Goal: Information Seeking & Learning: Check status

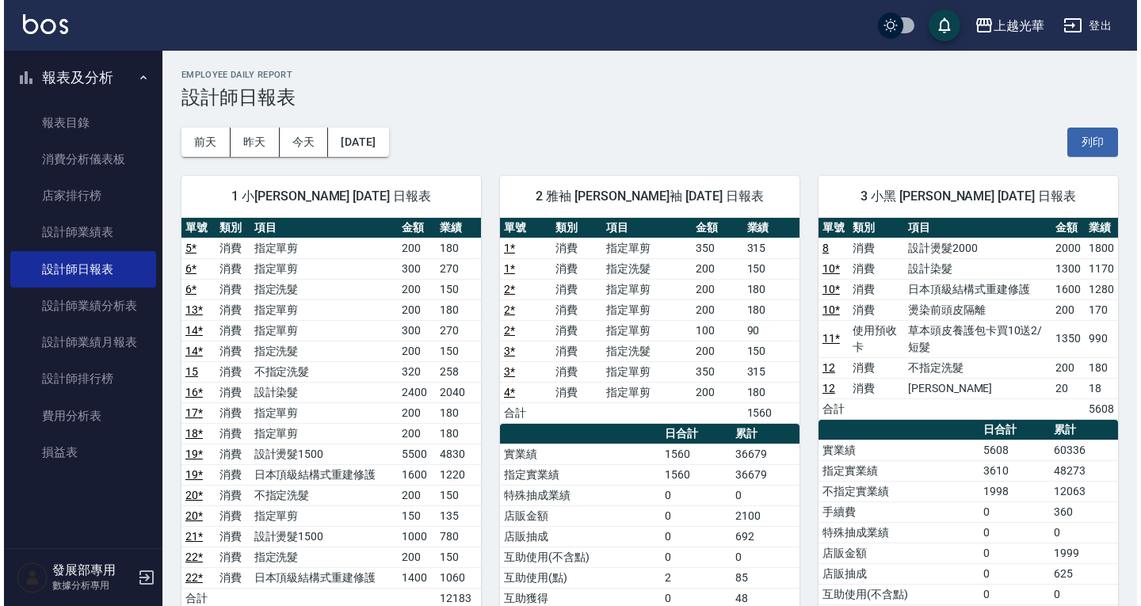
scroll to position [165, 0]
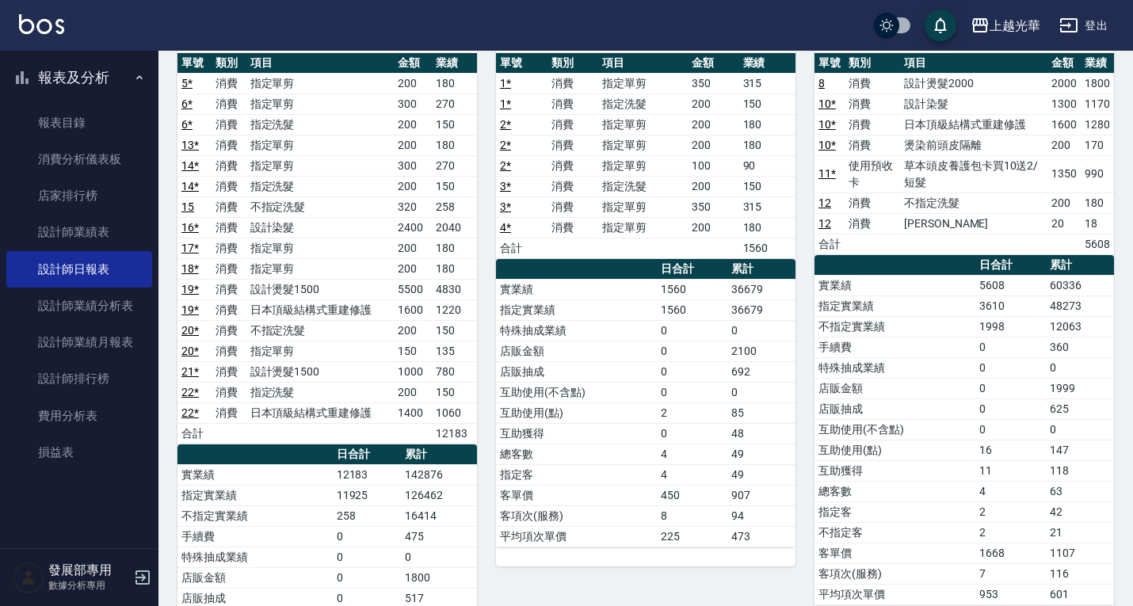
click at [1018, 17] on div "上越光華" at bounding box center [1015, 26] width 51 height 20
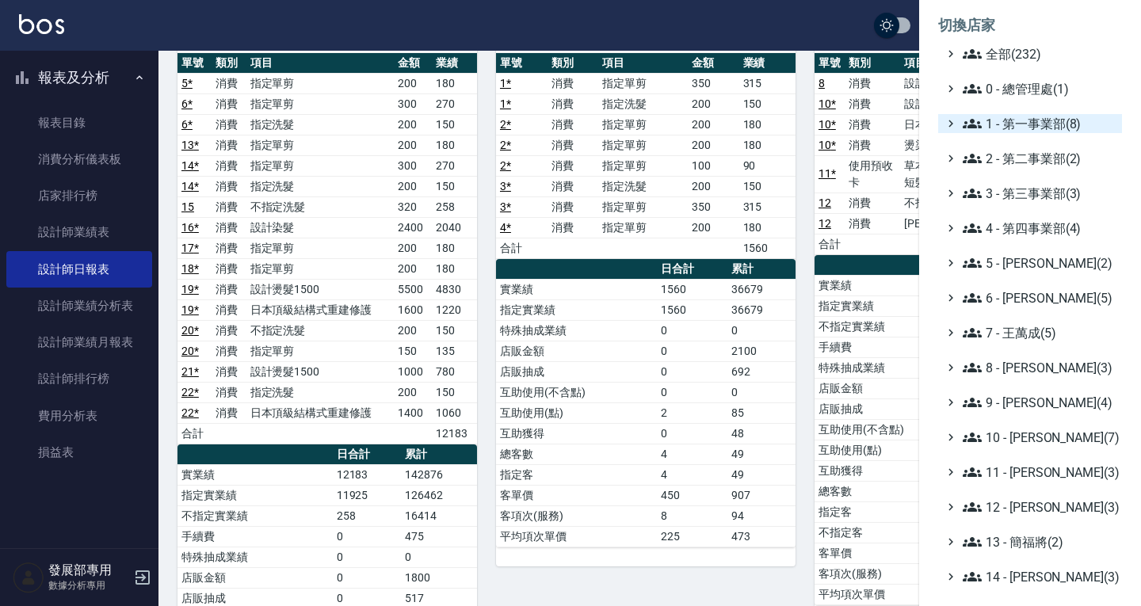
click at [1035, 125] on span "1 - 第一事業部(8)" at bounding box center [1039, 123] width 153 height 19
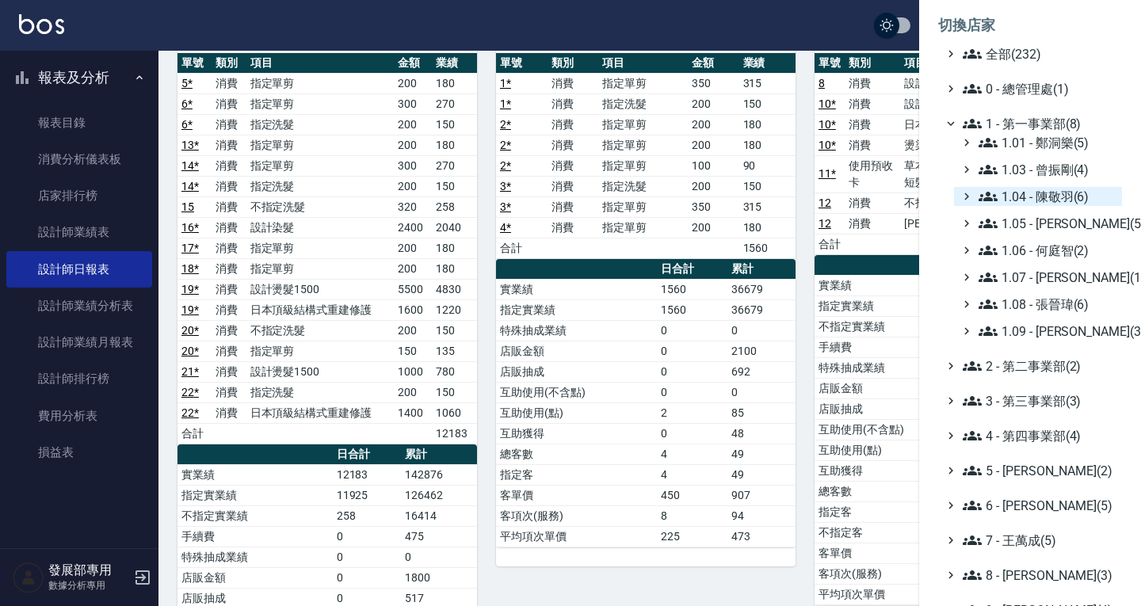
click at [1051, 192] on span "1.04 - 陳敬羽(6)" at bounding box center [1046, 196] width 137 height 19
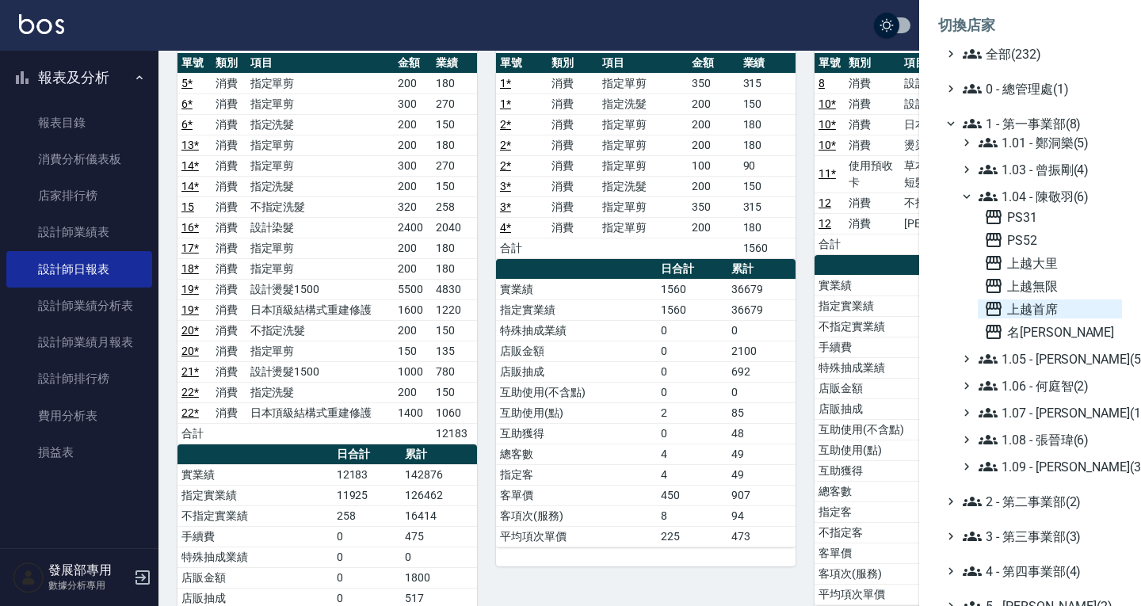
click at [1051, 311] on span "上越首席" at bounding box center [1050, 308] width 132 height 19
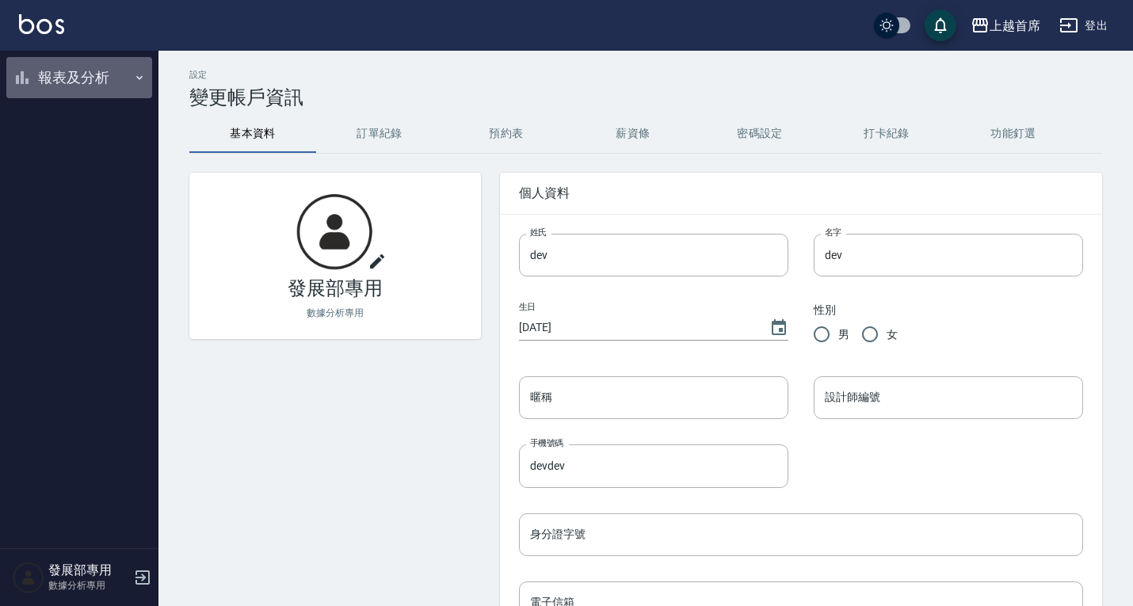
click at [93, 86] on button "報表及分析" at bounding box center [79, 77] width 146 height 41
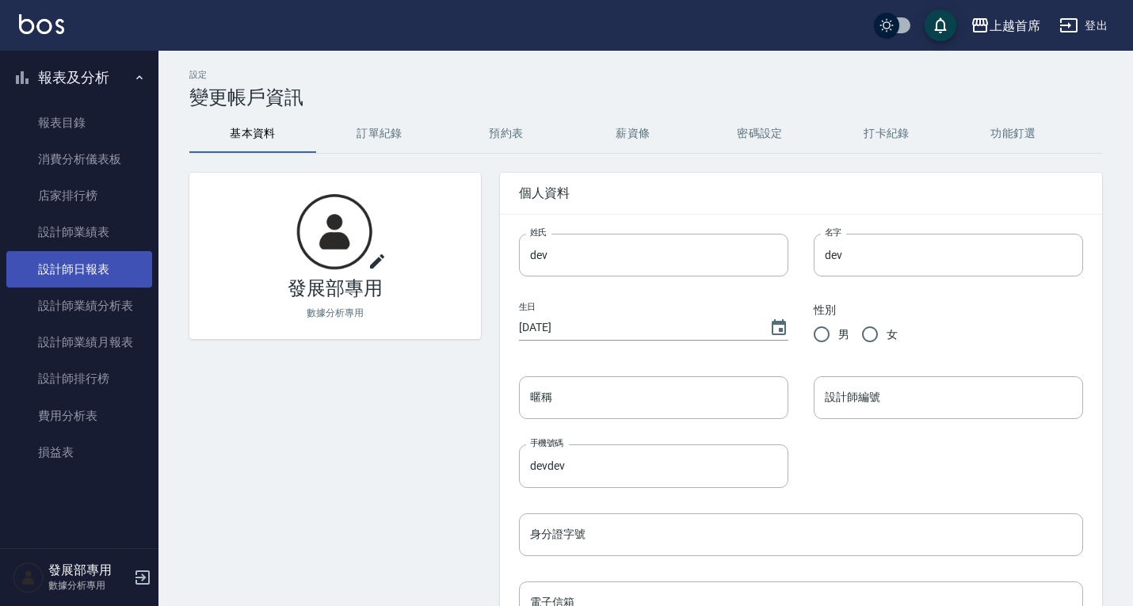
click at [108, 266] on link "設計師日報表" at bounding box center [79, 269] width 146 height 36
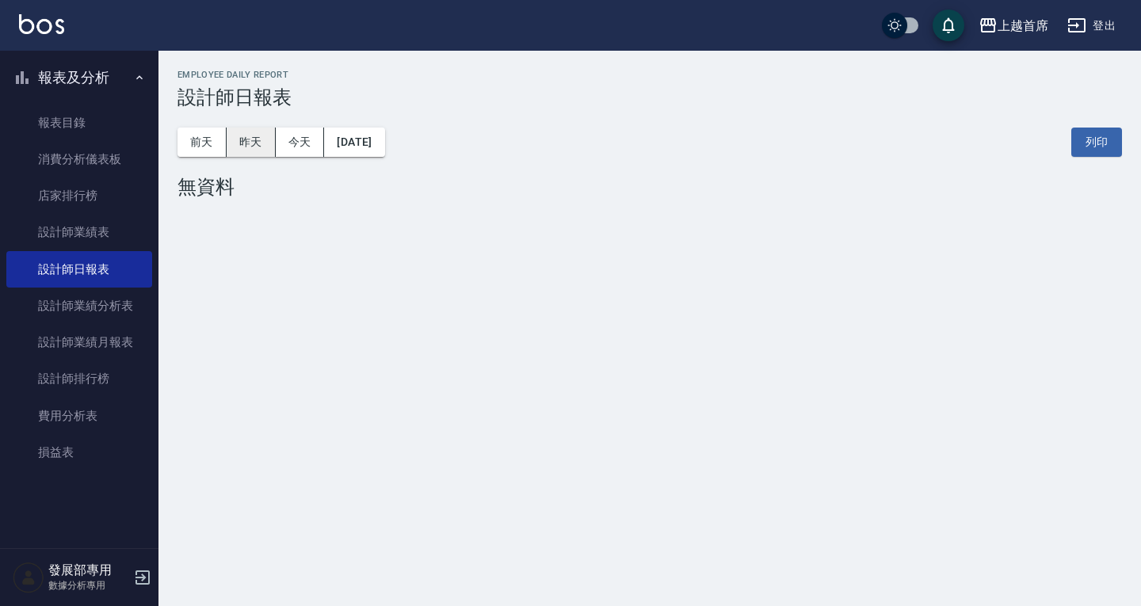
click at [250, 141] on button "昨天" at bounding box center [251, 142] width 49 height 29
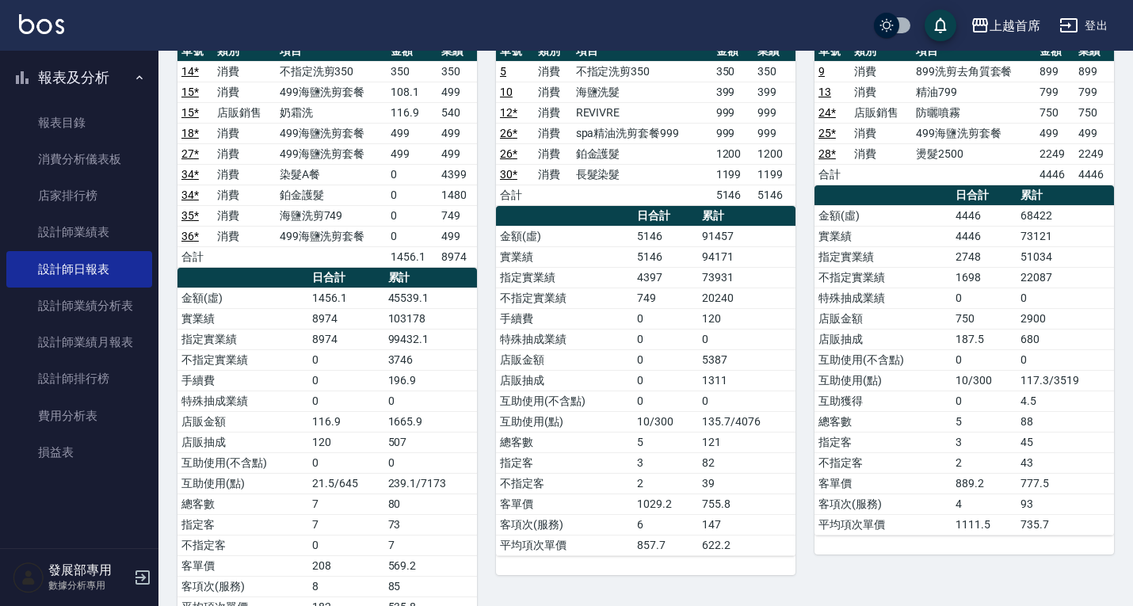
scroll to position [786, 0]
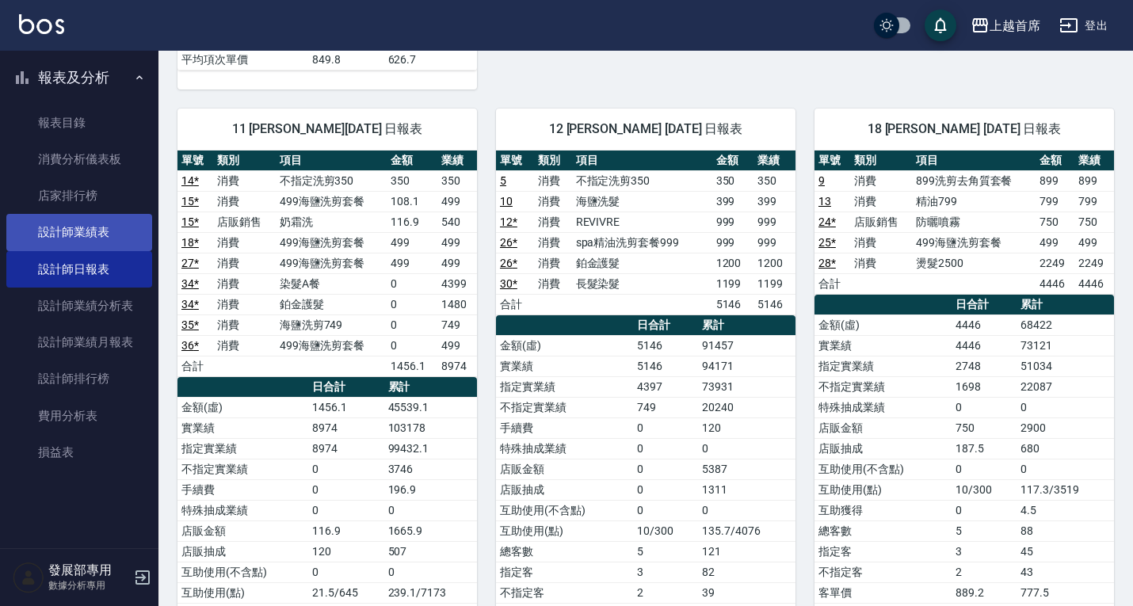
click at [73, 235] on link "設計師業績表" at bounding box center [79, 232] width 146 height 36
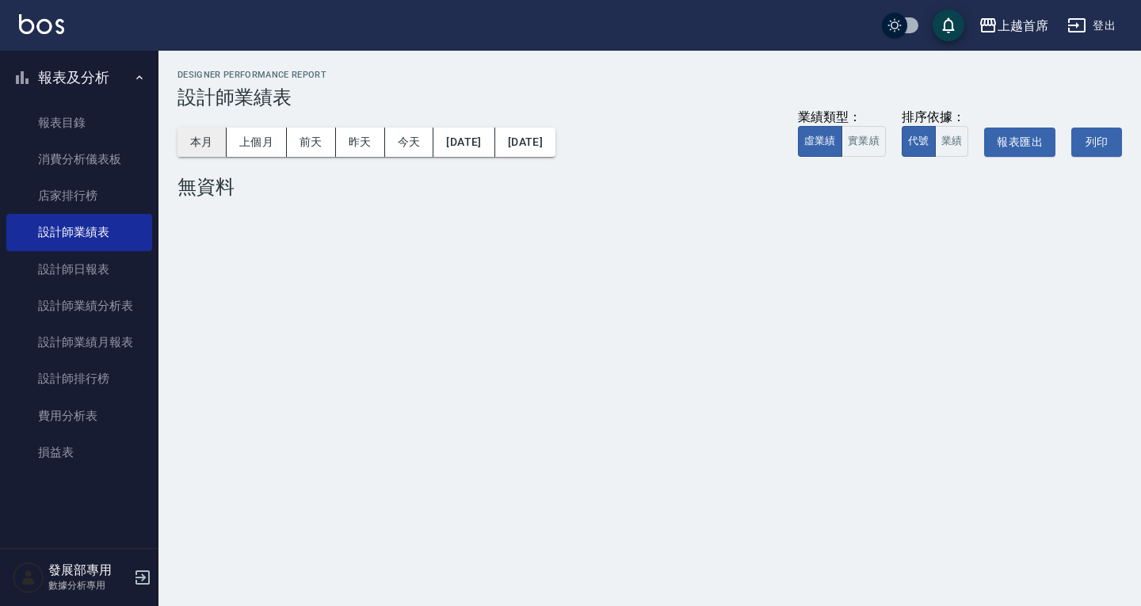
click at [198, 140] on button "本月" at bounding box center [201, 142] width 49 height 29
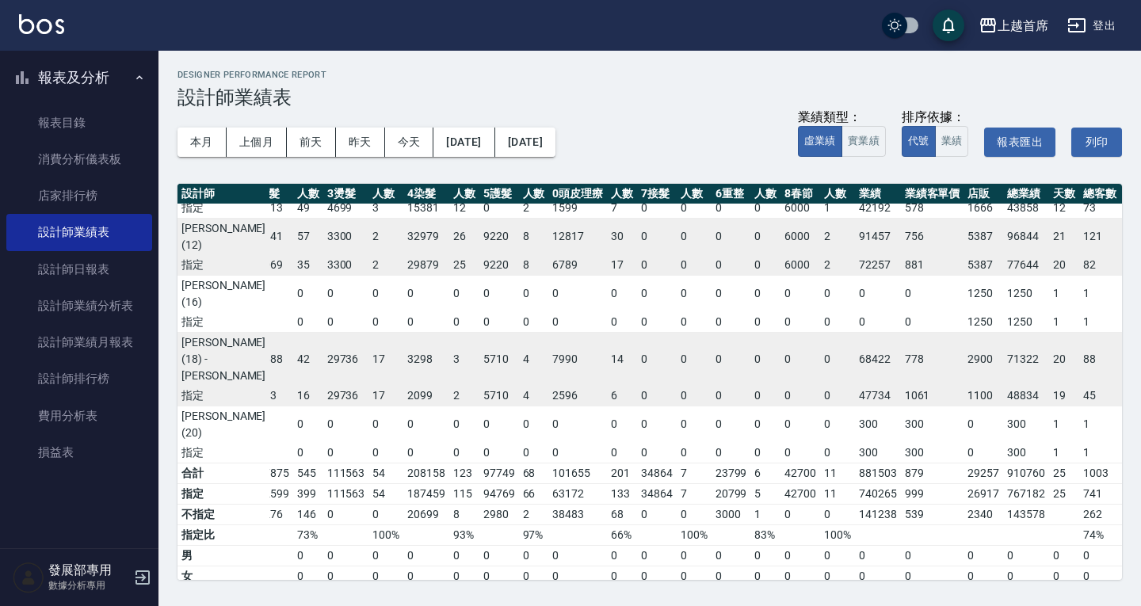
scroll to position [533, 92]
click at [243, 143] on button "上個月" at bounding box center [257, 142] width 60 height 29
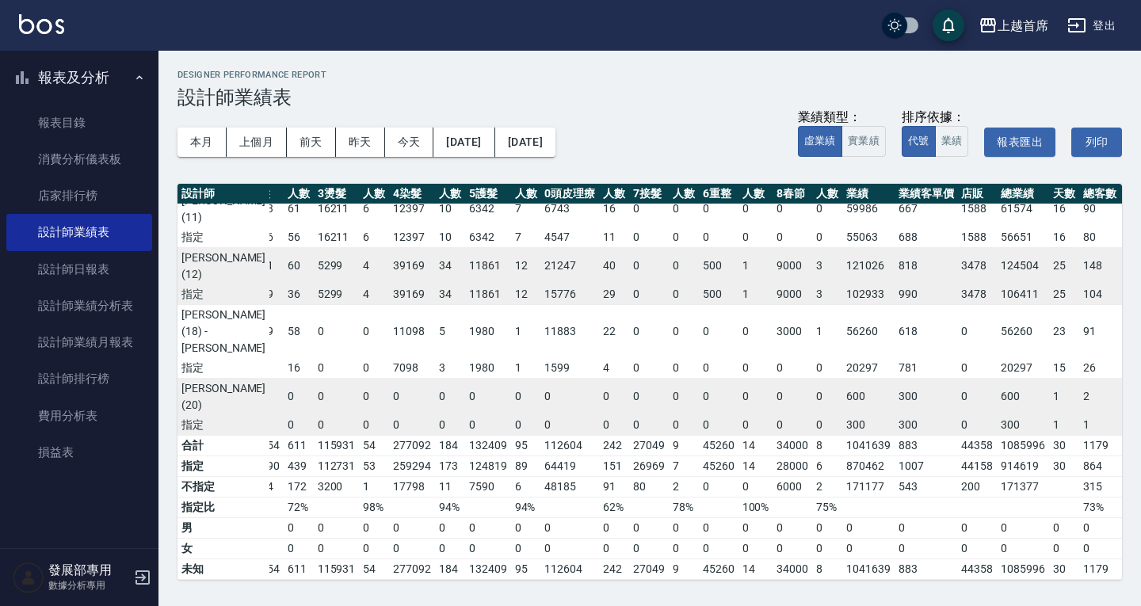
scroll to position [503, 101]
click at [1040, 13] on button "上越首席" at bounding box center [1013, 26] width 82 height 32
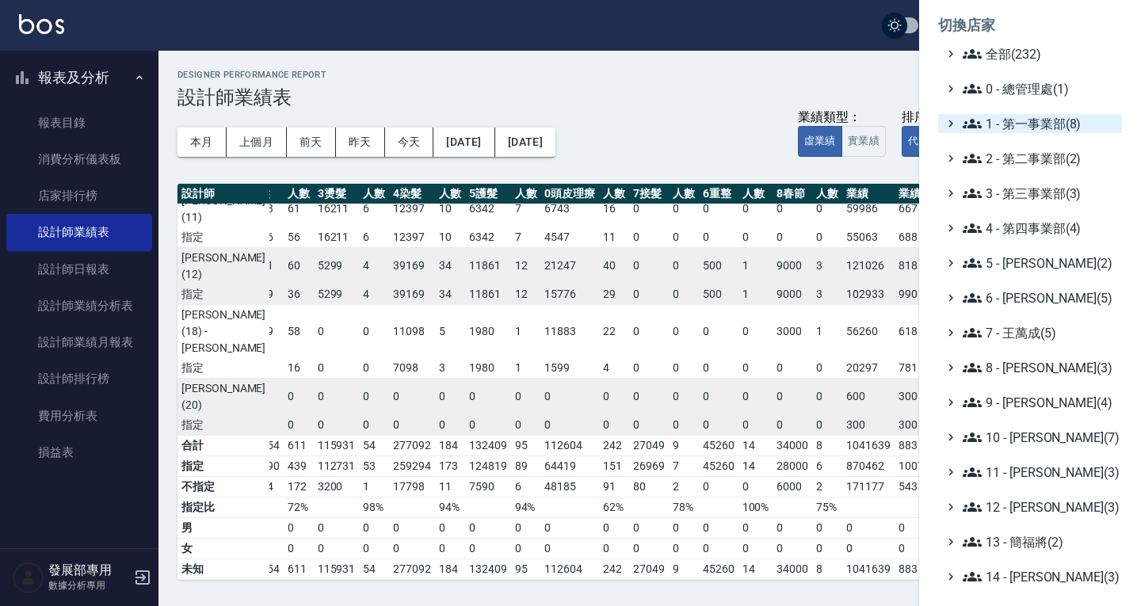
click at [1028, 131] on span "1 - 第一事業部(8)" at bounding box center [1039, 123] width 153 height 19
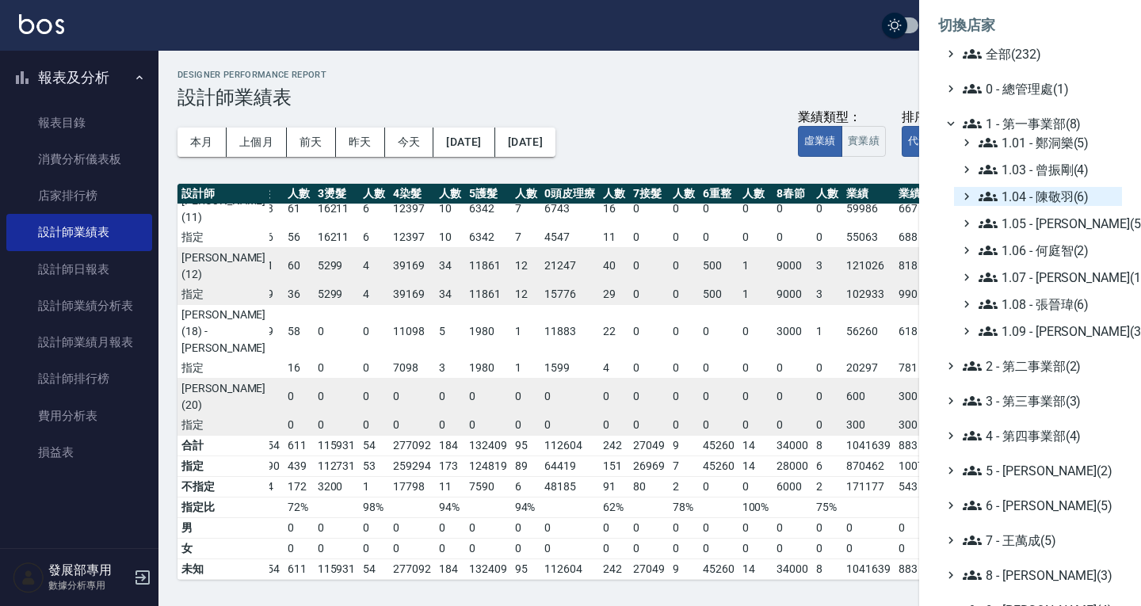
click at [1058, 190] on span "1.04 - 陳敬羽(6)" at bounding box center [1046, 196] width 137 height 19
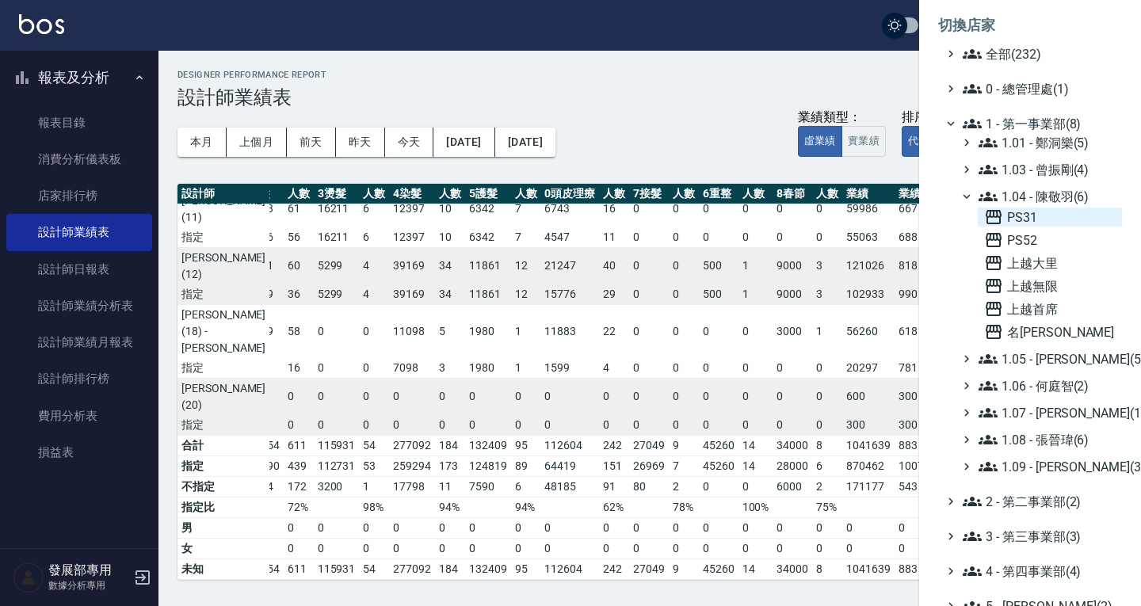
click at [1056, 215] on span "PS31" at bounding box center [1050, 217] width 132 height 19
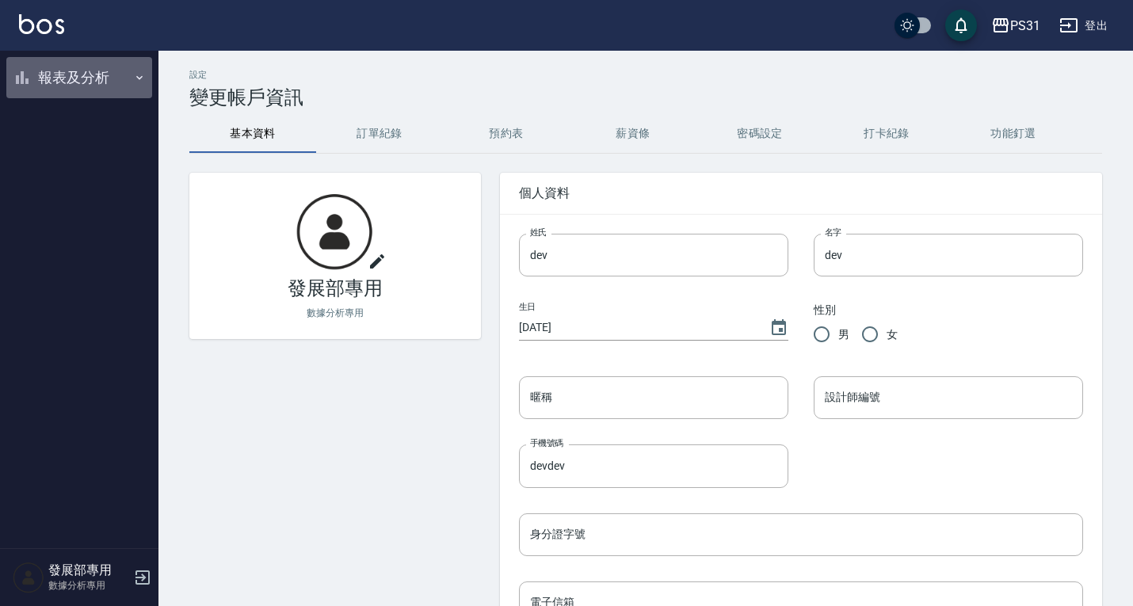
click at [83, 76] on button "報表及分析" at bounding box center [79, 77] width 146 height 41
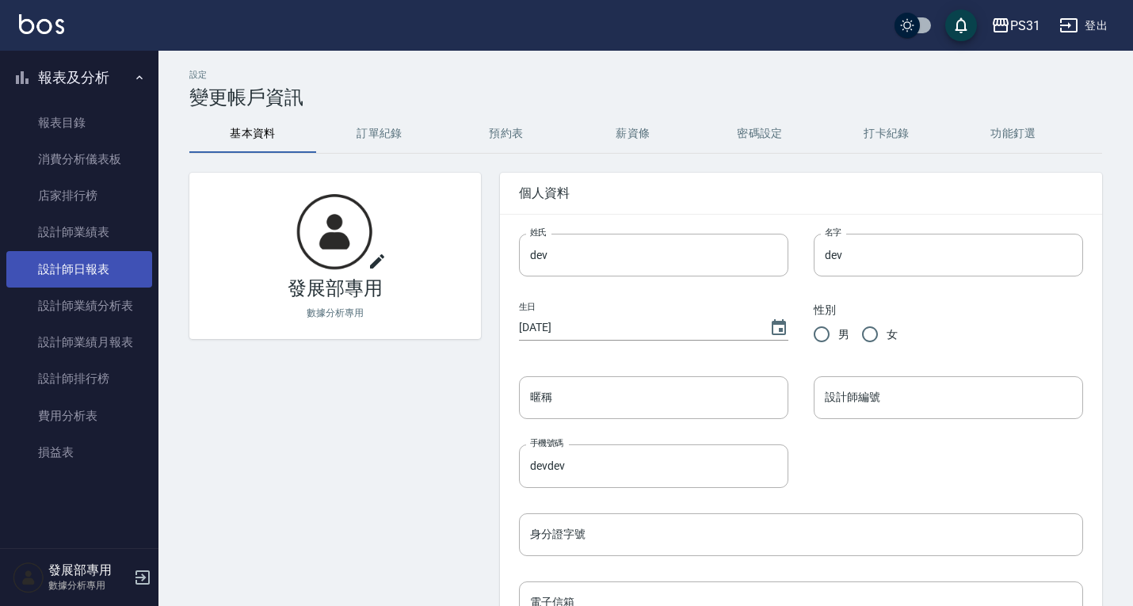
click at [82, 263] on link "設計師日報表" at bounding box center [79, 269] width 146 height 36
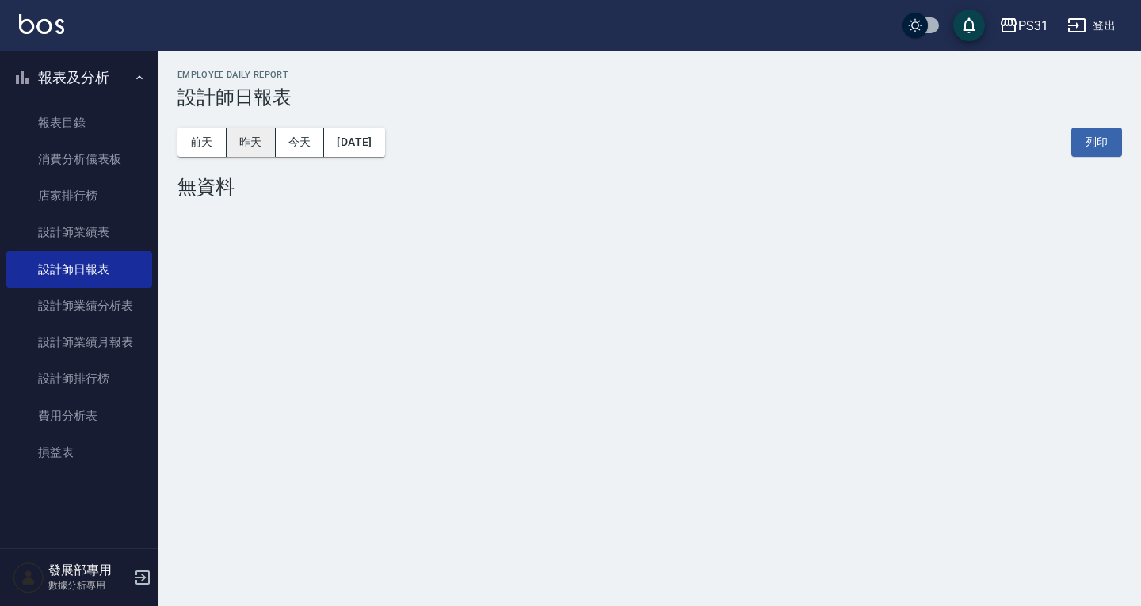
click at [262, 141] on button "昨天" at bounding box center [251, 142] width 49 height 29
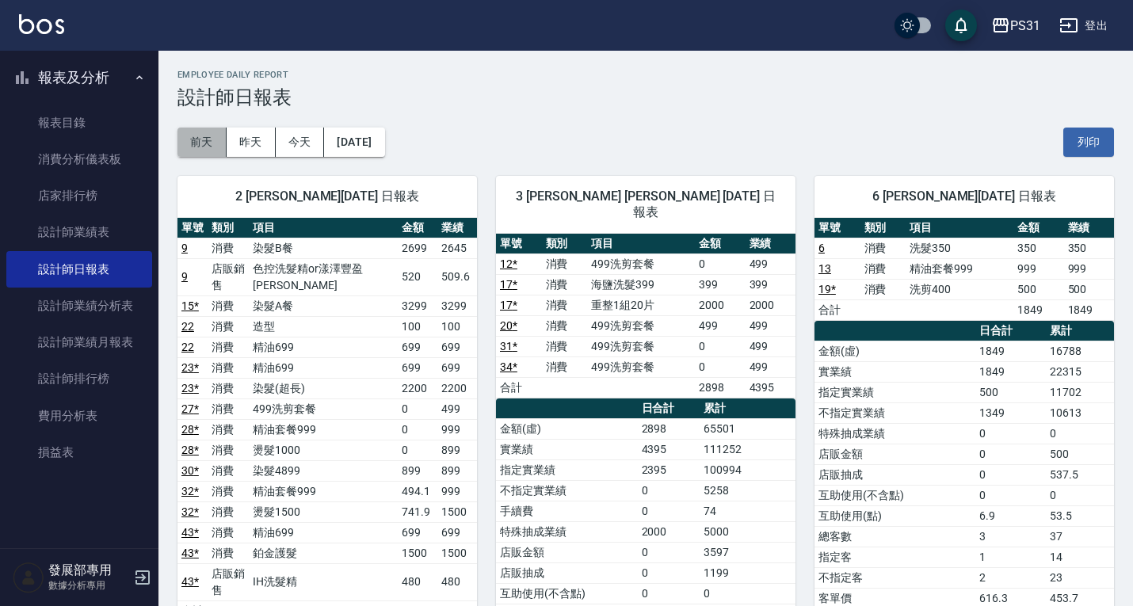
click at [206, 152] on button "前天" at bounding box center [201, 142] width 49 height 29
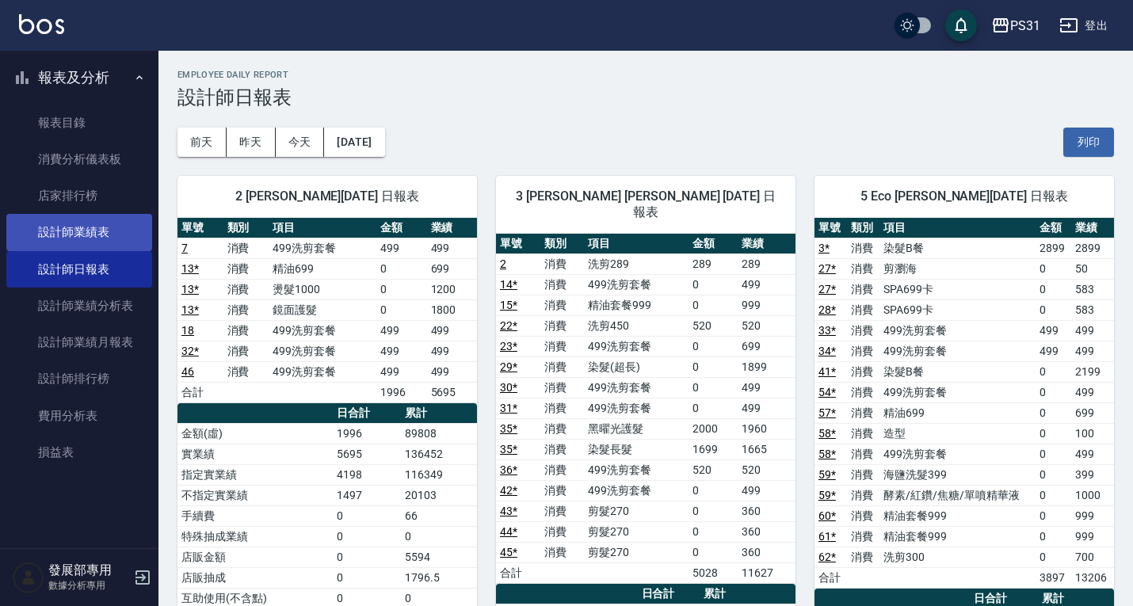
click at [95, 219] on link "設計師業績表" at bounding box center [79, 232] width 146 height 36
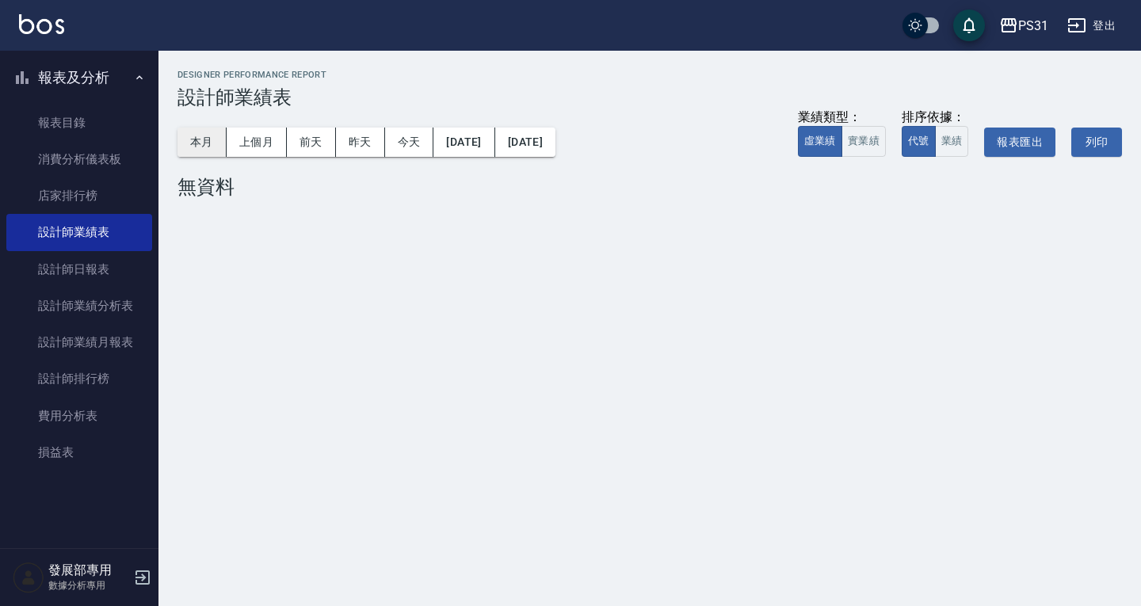
click at [196, 143] on button "本月" at bounding box center [201, 142] width 49 height 29
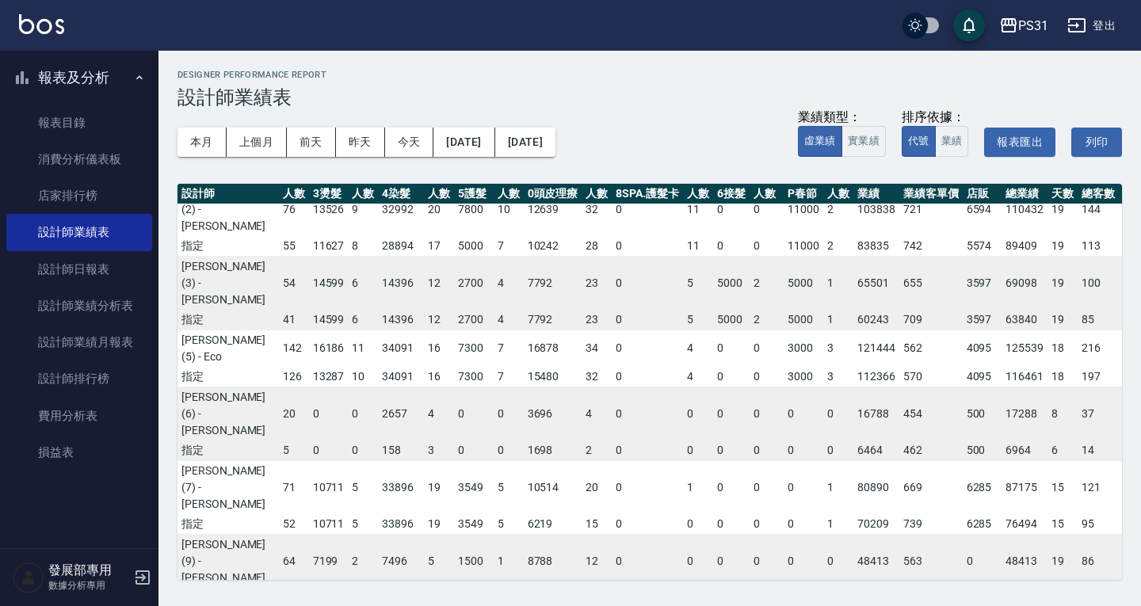
scroll to position [0, 106]
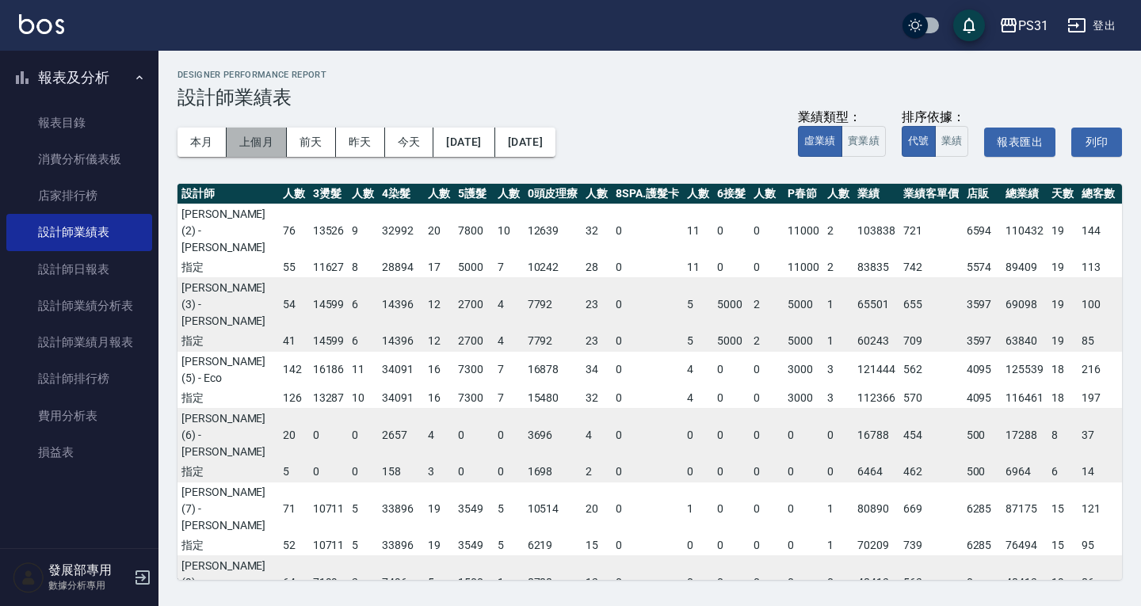
click at [254, 152] on button "上個月" at bounding box center [257, 142] width 60 height 29
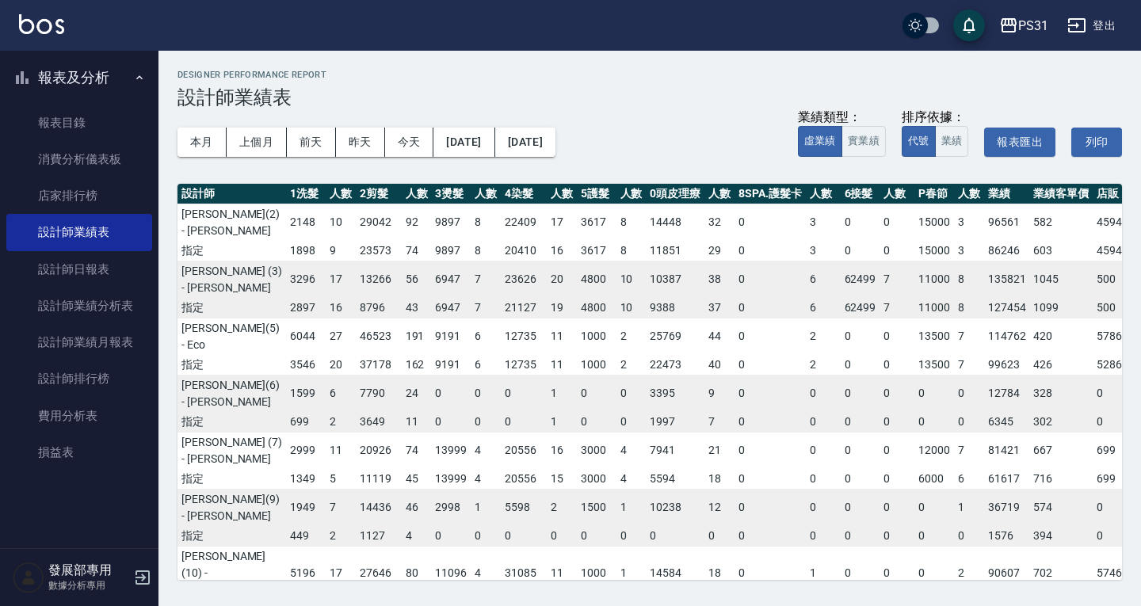
scroll to position [0, 113]
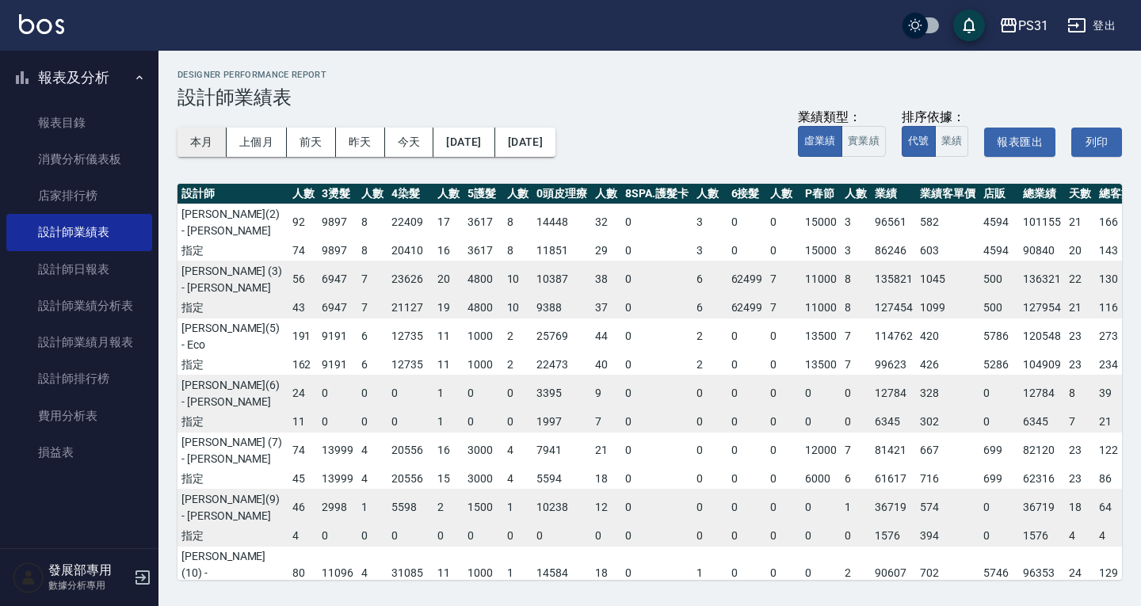
click at [206, 134] on button "本月" at bounding box center [201, 142] width 49 height 29
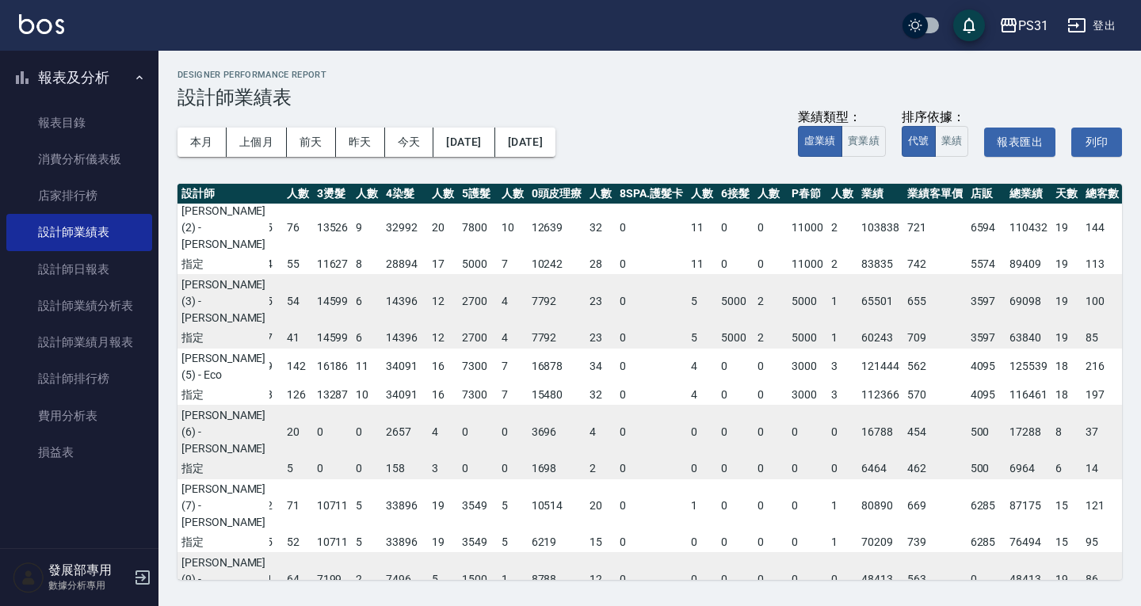
scroll to position [3, 106]
